Goal: Task Accomplishment & Management: Manage account settings

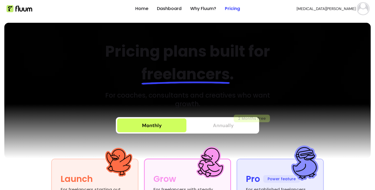
click at [213, 126] on span "Annually" at bounding box center [223, 125] width 21 height 8
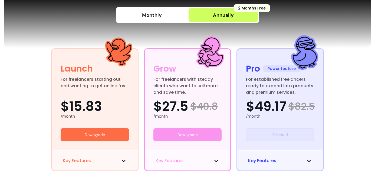
scroll to position [109, 0]
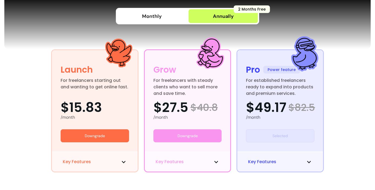
click at [147, 19] on div "Monthly" at bounding box center [152, 16] width 20 height 8
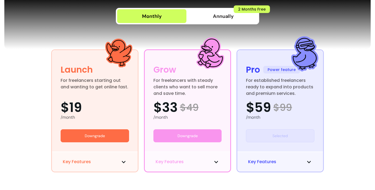
scroll to position [0, 0]
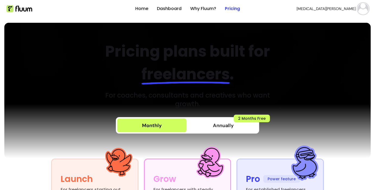
click at [325, 62] on img at bounding box center [187, 90] width 366 height 135
click at [342, 12] on button "Yasmin M." at bounding box center [332, 8] width 72 height 11
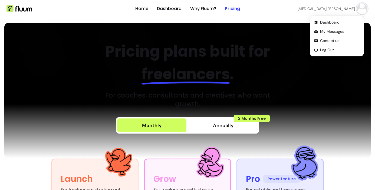
click at [341, 11] on span "Yasmin M." at bounding box center [325, 8] width 57 height 5
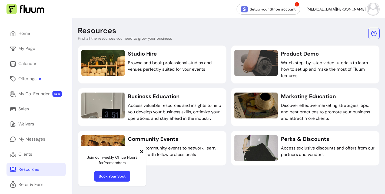
scroll to position [21, 0]
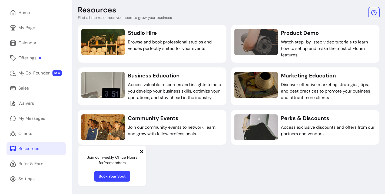
click at [142, 153] on icon at bounding box center [142, 152] width 4 height 4
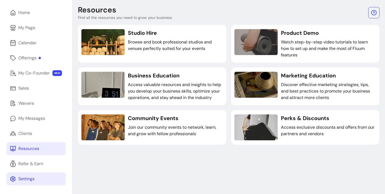
click at [26, 178] on div "Settings" at bounding box center [26, 179] width 16 height 6
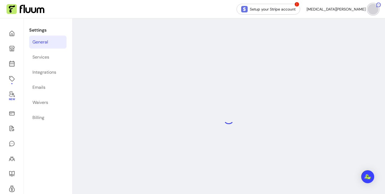
select select "**********"
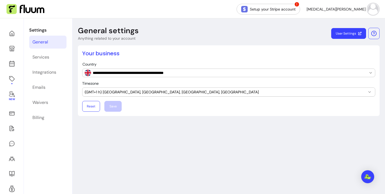
click at [110, 139] on div "**********" at bounding box center [228, 118] width 313 height 201
click at [38, 55] on link "Services" at bounding box center [47, 57] width 37 height 13
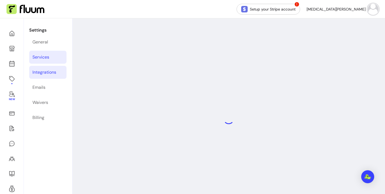
select select "***"
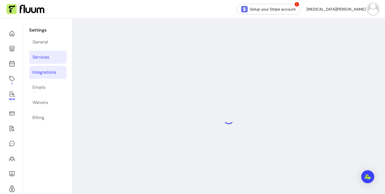
select select "***"
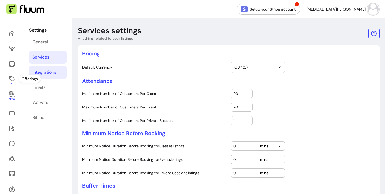
click at [42, 72] on div "Integrations" at bounding box center [44, 72] width 24 height 6
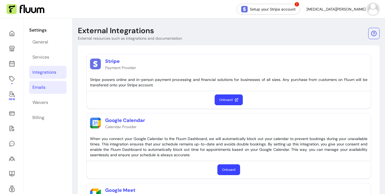
click at [40, 88] on div "Emails" at bounding box center [38, 87] width 13 height 6
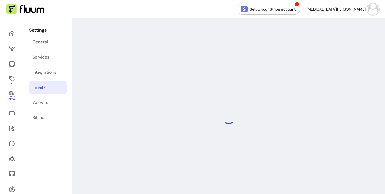
select select "**********"
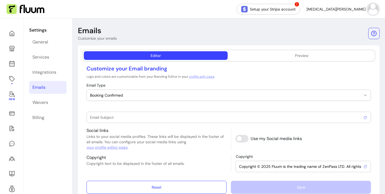
type input "Booking confirmed !"
click at [45, 103] on div "Waivers" at bounding box center [40, 102] width 16 height 6
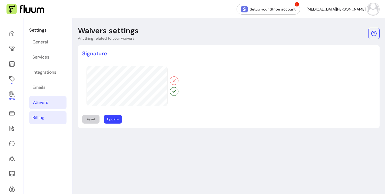
click at [39, 114] on link "Billing" at bounding box center [47, 117] width 37 height 13
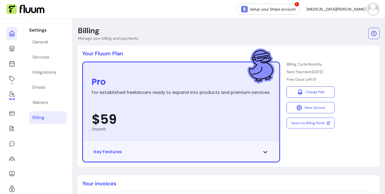
click at [13, 34] on icon at bounding box center [12, 33] width 6 height 6
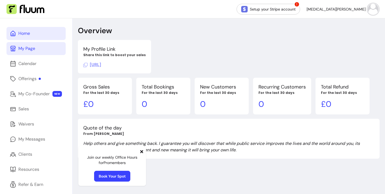
click at [42, 53] on link "My Page" at bounding box center [35, 48] width 59 height 13
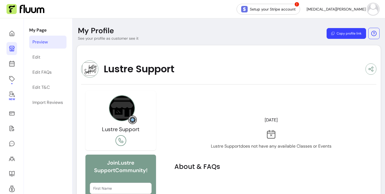
click at [198, 41] on header "My Profile See your profile as customer see it Copy profile link" at bounding box center [228, 33] width 313 height 15
click at [269, 33] on header "My Profile See your profile as customer see it Copy profile link" at bounding box center [228, 33] width 313 height 15
click at [269, 37] on header "My Profile See your profile as customer see it Copy profile link" at bounding box center [228, 33] width 313 height 15
click at [338, 38] on button "Copy profile link" at bounding box center [346, 33] width 39 height 11
click at [226, 60] on section "Lustre Support Lustre Support Join Lustre Support Community! First Name Email A…" at bounding box center [228, 142] width 295 height 184
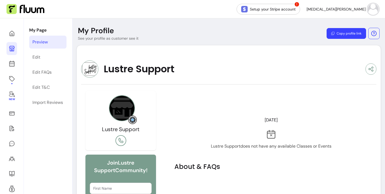
click at [86, 68] on img at bounding box center [89, 69] width 17 height 17
click at [36, 60] on div "Edit" at bounding box center [36, 57] width 8 height 6
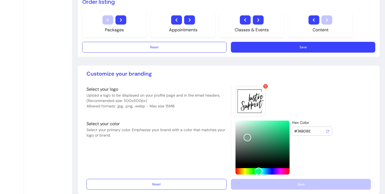
scroll to position [344, 0]
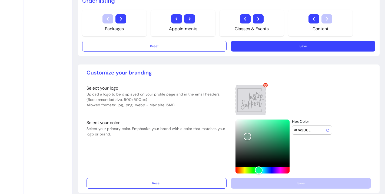
click at [245, 99] on div at bounding box center [250, 100] width 30 height 30
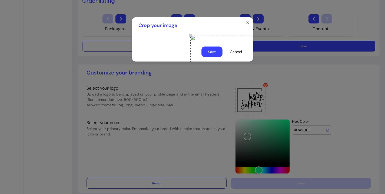
click at [219, 57] on button "Save" at bounding box center [211, 52] width 21 height 11
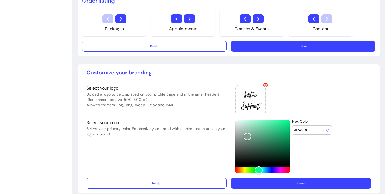
scroll to position [349, 0]
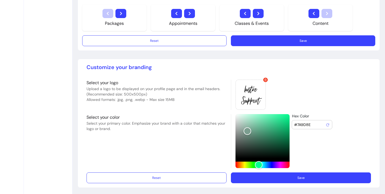
click at [300, 177] on button "Save" at bounding box center [301, 178] width 140 height 11
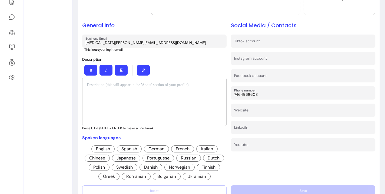
scroll to position [79, 0]
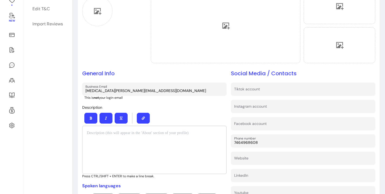
click at [98, 96] on b "not" at bounding box center [96, 98] width 5 height 4
click at [99, 98] on b "not" at bounding box center [96, 98] width 5 height 4
click at [107, 98] on p "This is not your login email" at bounding box center [155, 98] width 142 height 4
click at [159, 99] on div "General Info Business Email yasmin.mahmoud@lustresupport.com This is not your l…" at bounding box center [154, 150] width 144 height 160
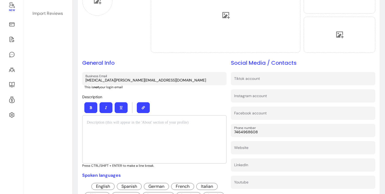
scroll to position [101, 0]
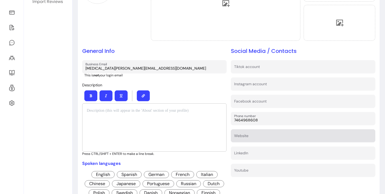
click at [250, 135] on input "Website" at bounding box center [303, 137] width 138 height 5
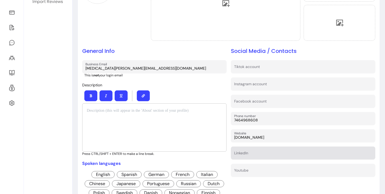
type input "www.lustresupport.com"
click at [249, 156] on input "LinkedIn" at bounding box center [303, 154] width 138 height 5
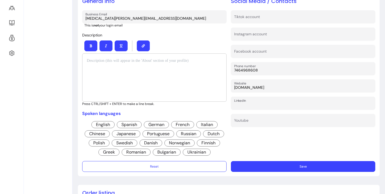
scroll to position [160, 0]
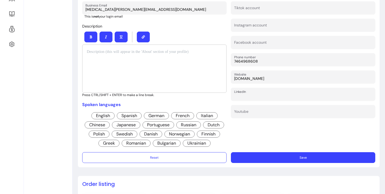
click at [292, 158] on button "Save" at bounding box center [303, 157] width 144 height 11
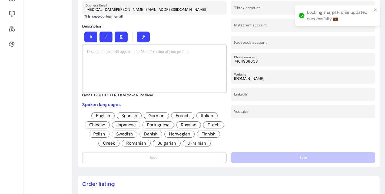
scroll to position [0, 0]
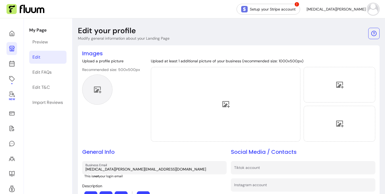
click at [103, 89] on div at bounding box center [97, 90] width 30 height 30
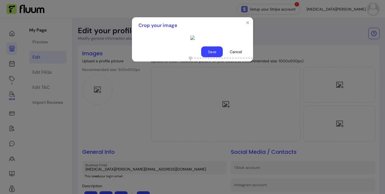
click at [190, 107] on div "Use the arrow keys to move the crop selection area" at bounding box center [244, 112] width 108 height 108
click at [214, 57] on button "Save" at bounding box center [212, 52] width 22 height 11
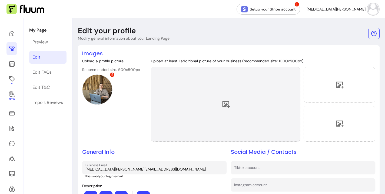
click at [225, 104] on icon at bounding box center [226, 104] width 8 height 8
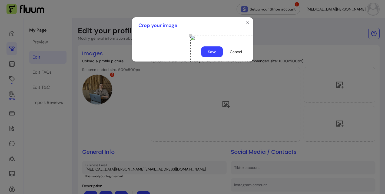
click at [161, 62] on section "Crop your image Save Cancel" at bounding box center [192, 39] width 121 height 44
click at [195, 59] on div "Use the arrow keys to move the crop selection area" at bounding box center [227, 52] width 65 height 32
click at [210, 57] on button "Save" at bounding box center [212, 52] width 22 height 11
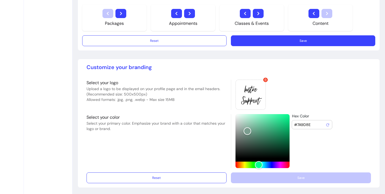
scroll to position [167, 0]
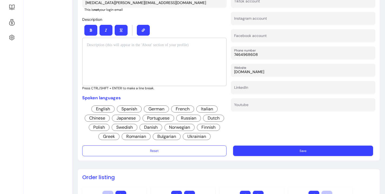
click at [281, 154] on button "Save" at bounding box center [303, 151] width 140 height 11
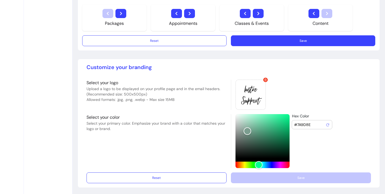
scroll to position [0, 0]
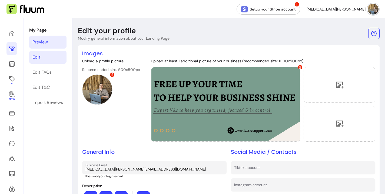
click at [33, 44] on div "Preview" at bounding box center [39, 42] width 15 height 6
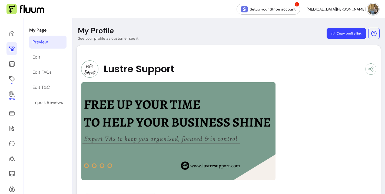
click at [341, 38] on button "Copy profile link" at bounding box center [346, 33] width 39 height 11
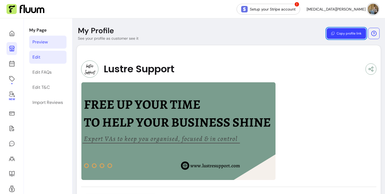
click at [41, 60] on link "Edit" at bounding box center [47, 57] width 37 height 13
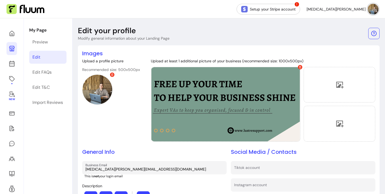
scroll to position [185, 0]
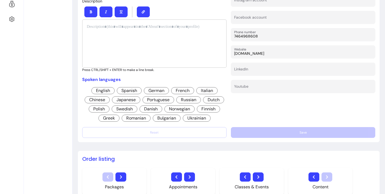
click at [275, 36] on input "7464968608" at bounding box center [303, 36] width 138 height 5
drag, startPoint x: 251, startPoint y: 36, endPoint x: 187, endPoint y: 34, distance: 64.9
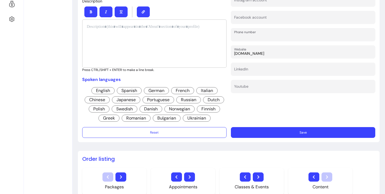
click at [266, 66] on div at bounding box center [303, 69] width 138 height 10
click at [287, 69] on input "LinkedIn" at bounding box center [303, 70] width 138 height 5
paste input "https://www.linkedin.com/in/yasmin-mahmoud-support/"
type input "https://www.linkedin.com/in/yasmin-mahmoud-support/"
drag, startPoint x: 304, startPoint y: 133, endPoint x: 304, endPoint y: 131, distance: 2.7
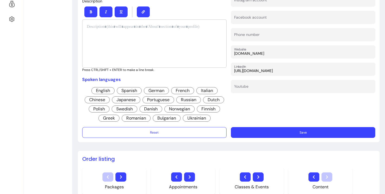
click at [304, 134] on button "Save" at bounding box center [303, 132] width 144 height 11
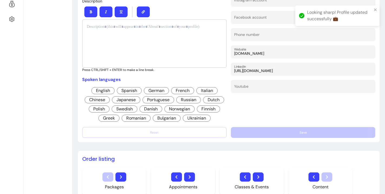
scroll to position [0, 0]
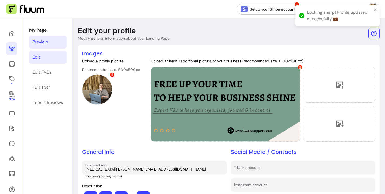
click at [36, 45] on div "Preview" at bounding box center [39, 42] width 15 height 6
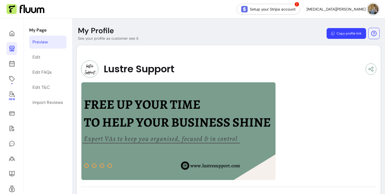
click at [187, 31] on header "My Profile See your profile as customer see it Copy profile link" at bounding box center [228, 33] width 313 height 15
click at [9, 32] on icon at bounding box center [12, 33] width 6 height 6
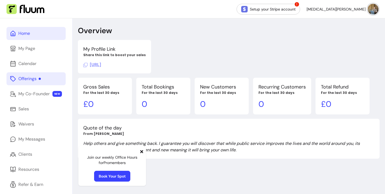
click at [40, 83] on link "Offerings" at bounding box center [35, 78] width 59 height 13
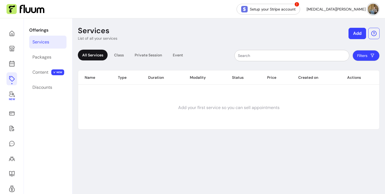
click at [28, 54] on div "Offerings Services Packages Content NEW Discounts" at bounding box center [48, 118] width 48 height 201
click at [39, 59] on div "Packages" at bounding box center [41, 57] width 19 height 6
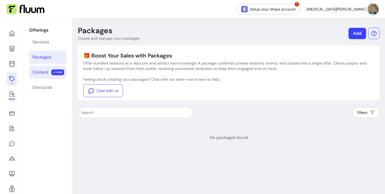
click at [43, 75] on div "Content" at bounding box center [40, 72] width 16 height 6
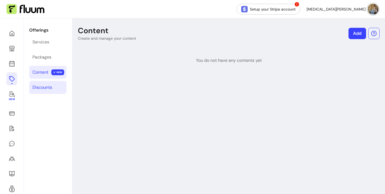
click at [45, 86] on div "Discounts" at bounding box center [42, 87] width 20 height 6
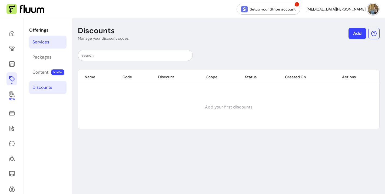
click at [41, 42] on div "Services" at bounding box center [40, 42] width 17 height 6
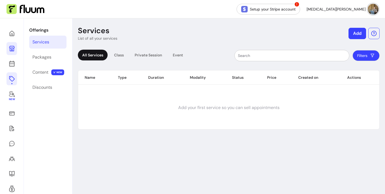
click at [11, 51] on icon at bounding box center [11, 48] width 5 height 5
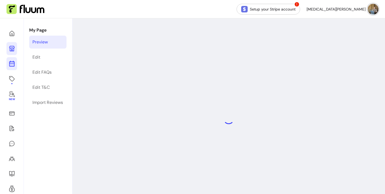
click at [11, 66] on icon at bounding box center [12, 64] width 6 height 6
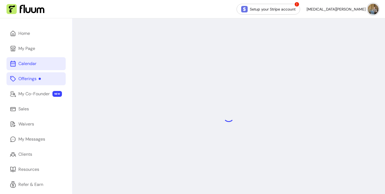
click at [16, 83] on link "Offerings" at bounding box center [35, 78] width 59 height 13
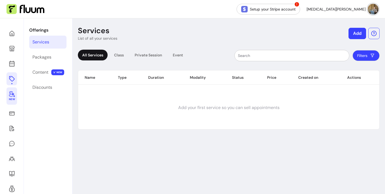
click at [13, 95] on icon at bounding box center [12, 94] width 6 height 6
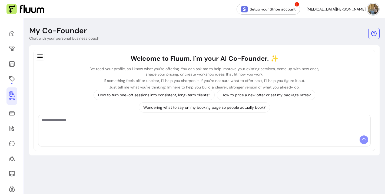
click at [185, 171] on div "My Co-Founder Chat with your personal business coach Welcome to Fluum. I'm your…" at bounding box center [204, 118] width 361 height 201
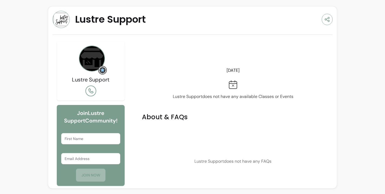
click at [347, 50] on div "Lustre Support Lustre Support Join Lustre Support Community! First Name Email A…" at bounding box center [192, 96] width 385 height 193
click at [50, 21] on div "Lustre Support Lustre Support Join Lustre Support Community! First Name Email A…" at bounding box center [192, 97] width 289 height 182
click at [61, 19] on img at bounding box center [60, 19] width 17 height 17
click at [86, 62] on img at bounding box center [92, 59] width 26 height 26
click at [103, 71] on img at bounding box center [102, 70] width 6 height 6
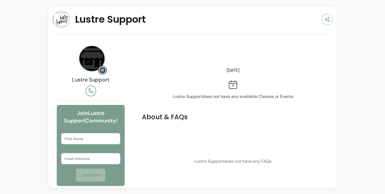
click at [111, 89] on ul at bounding box center [90, 91] width 59 height 11
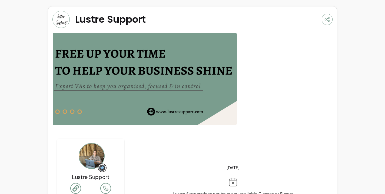
scroll to position [95, 0]
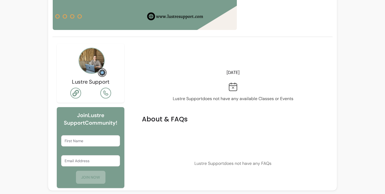
click at [77, 94] on icon at bounding box center [75, 93] width 6 height 6
click at [105, 91] on icon at bounding box center [105, 93] width 6 height 6
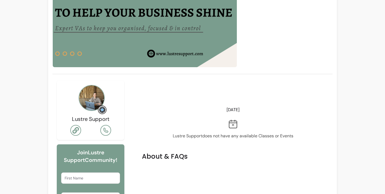
scroll to position [0, 0]
